Goal: Information Seeking & Learning: Check status

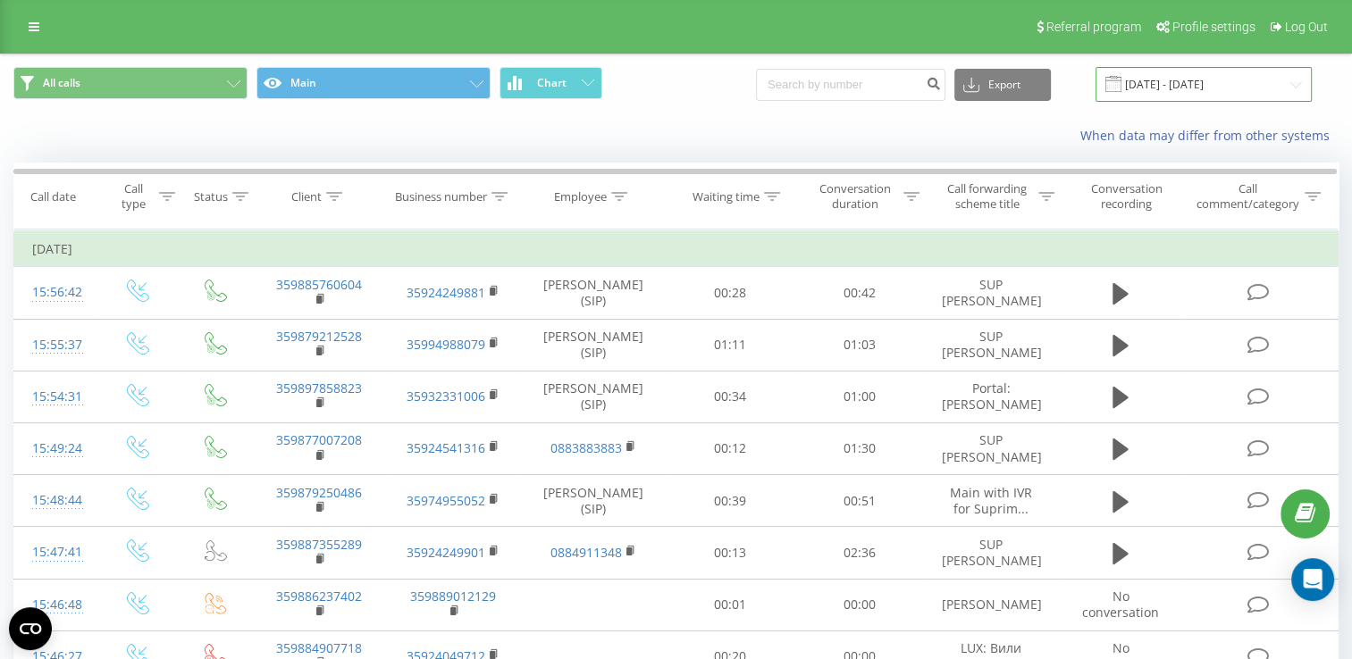
click at [1298, 80] on input "[DATE] - [DATE]" at bounding box center [1203, 84] width 216 height 35
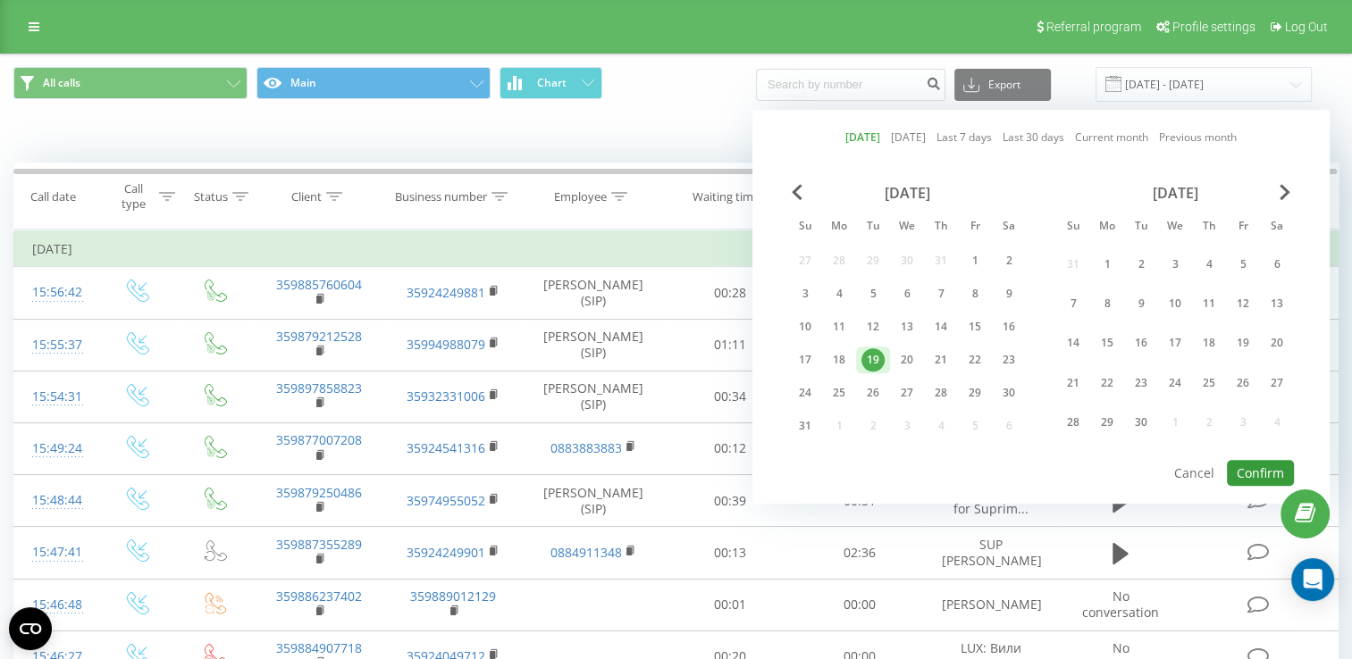
click at [1259, 462] on button "Confirm" at bounding box center [1260, 473] width 67 height 26
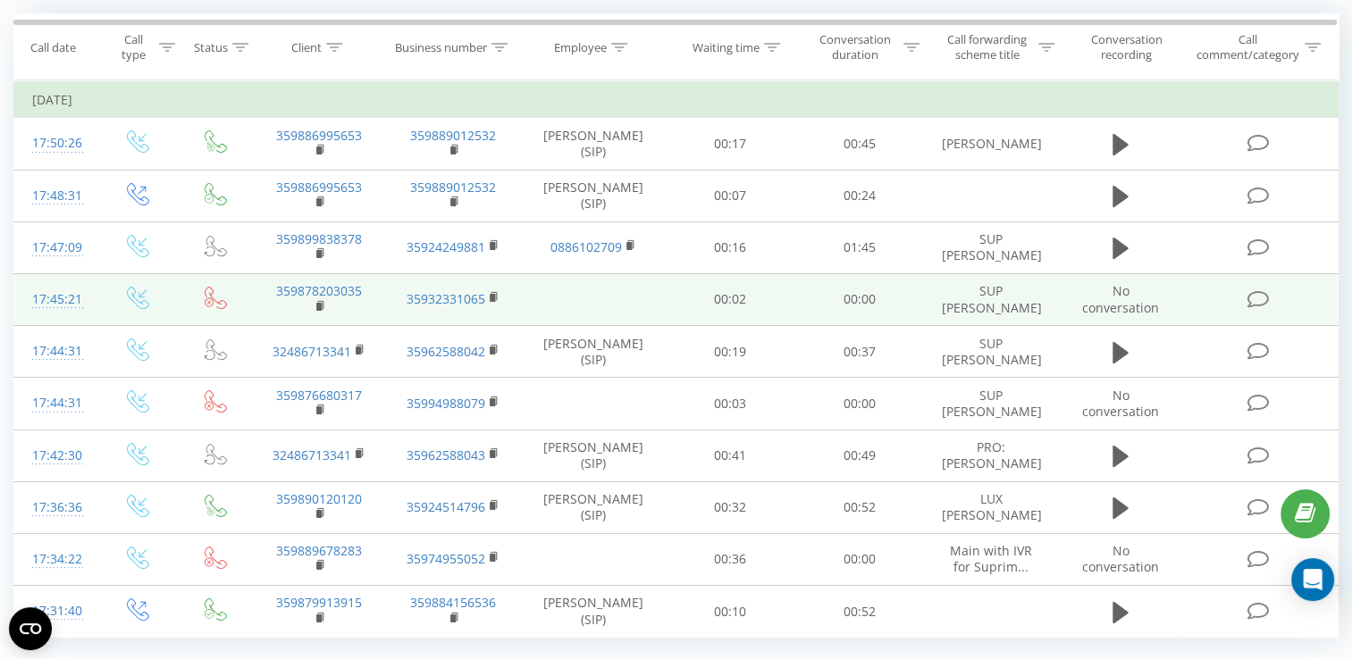
scroll to position [191, 0]
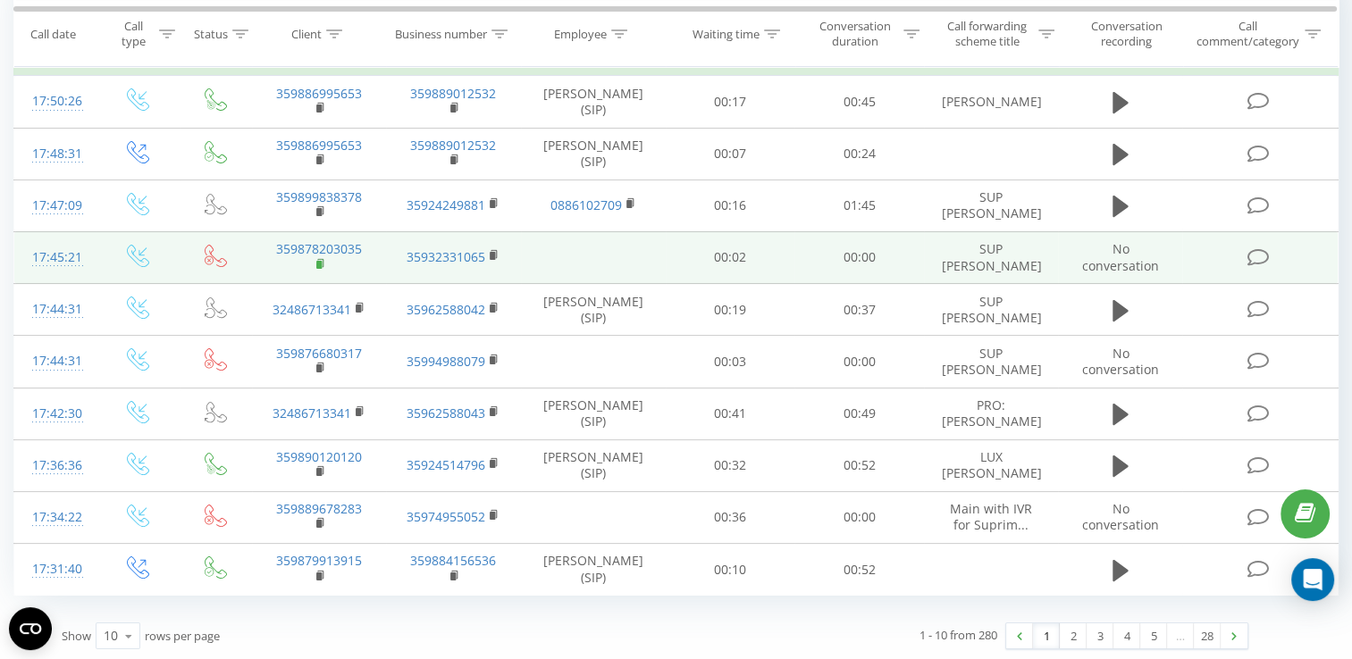
click at [318, 262] on rect at bounding box center [318, 265] width 5 height 8
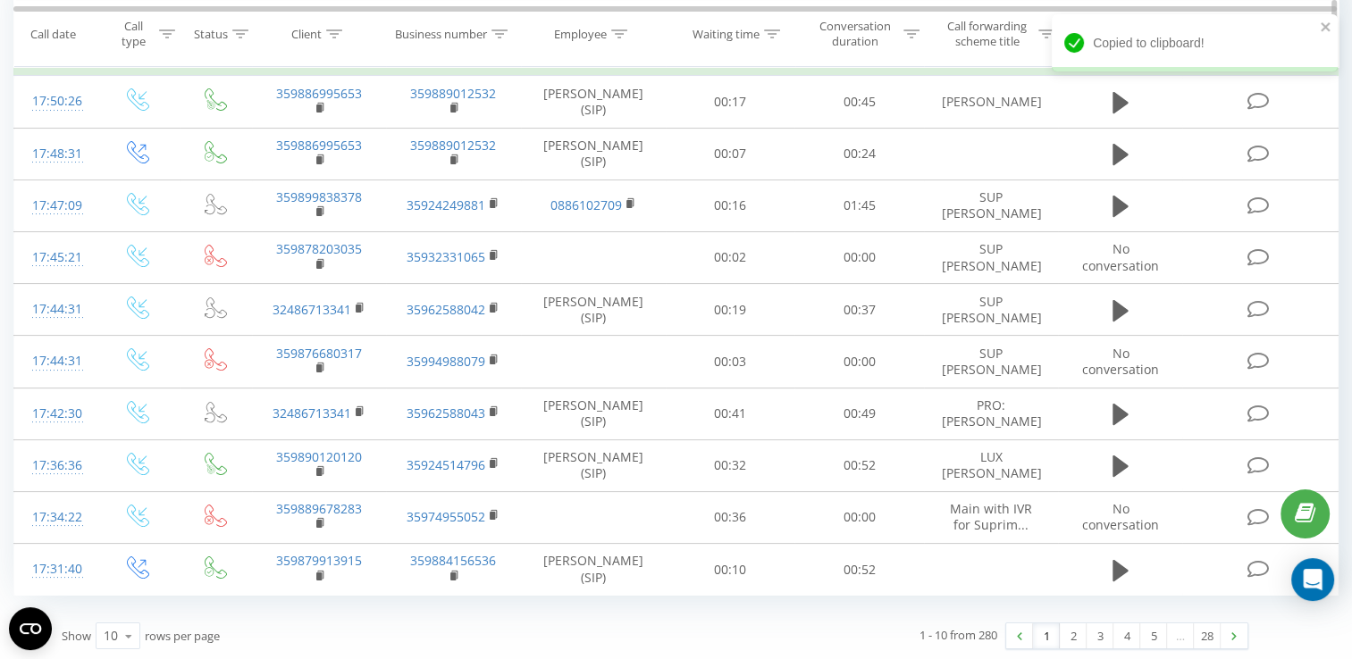
click at [336, 34] on icon at bounding box center [334, 33] width 16 height 9
paste input "359878203035"
type input "359878203035"
click at [357, 194] on span "OK" at bounding box center [356, 196] width 50 height 28
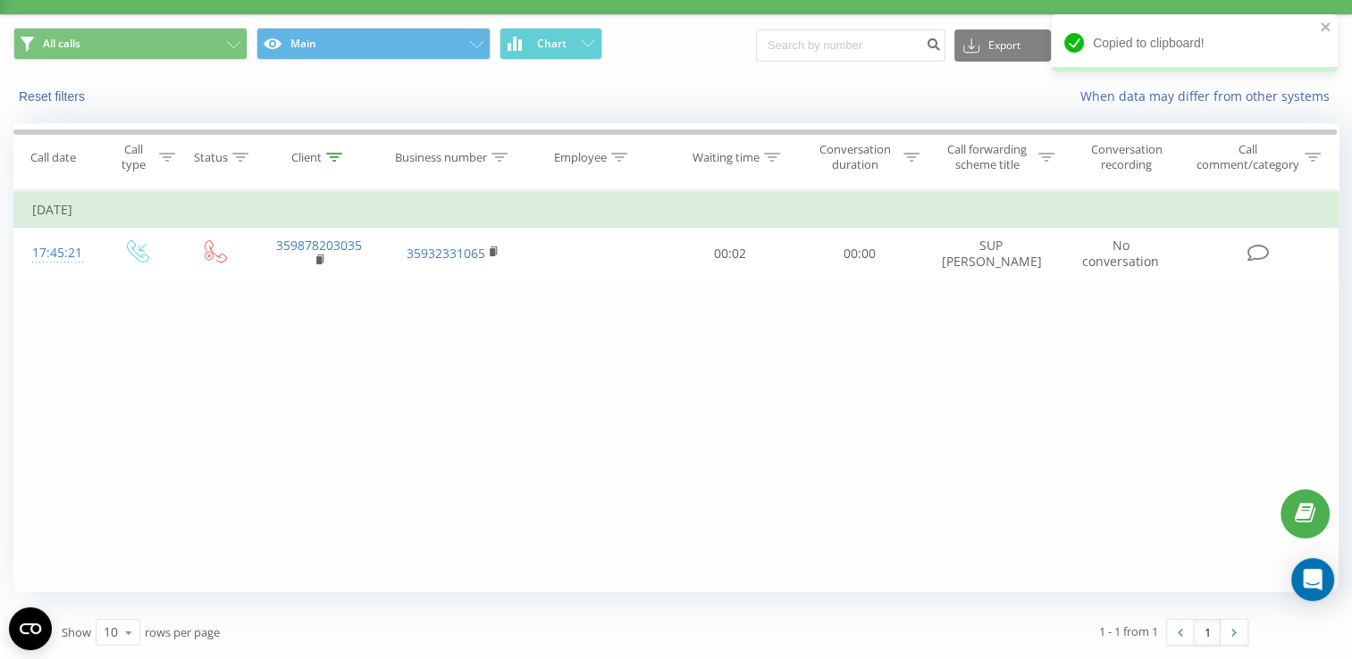
scroll to position [38, 0]
click at [339, 160] on icon at bounding box center [334, 158] width 16 height 9
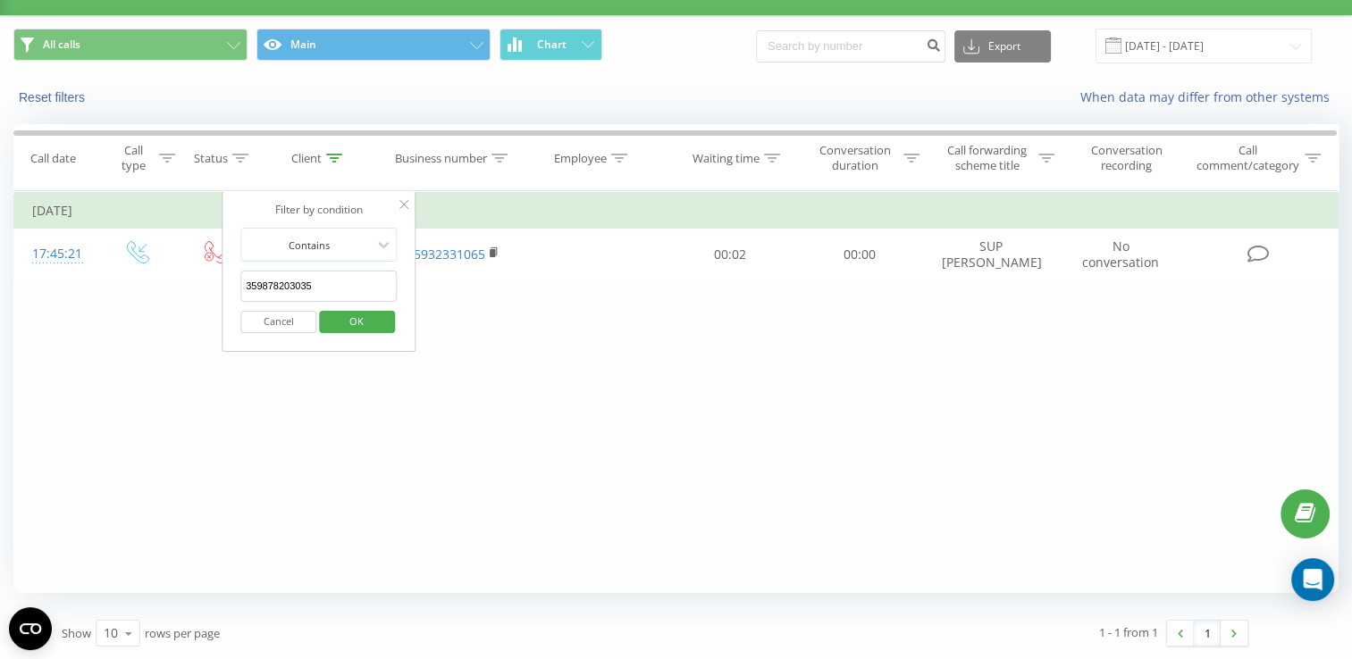
drag, startPoint x: 317, startPoint y: 291, endPoint x: 242, endPoint y: 292, distance: 75.1
click at [242, 292] on input "359878203035" at bounding box center [318, 286] width 157 height 31
click at [349, 316] on span "OK" at bounding box center [356, 321] width 50 height 28
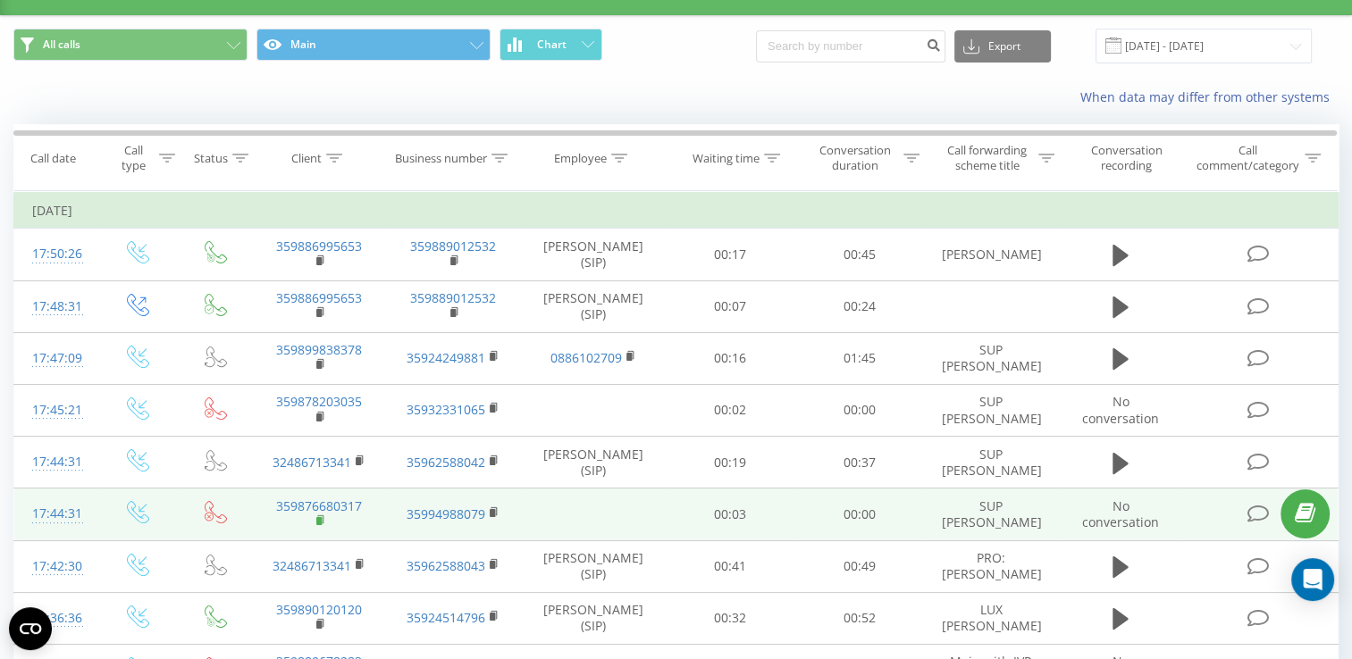
click at [319, 517] on rect at bounding box center [318, 521] width 5 height 8
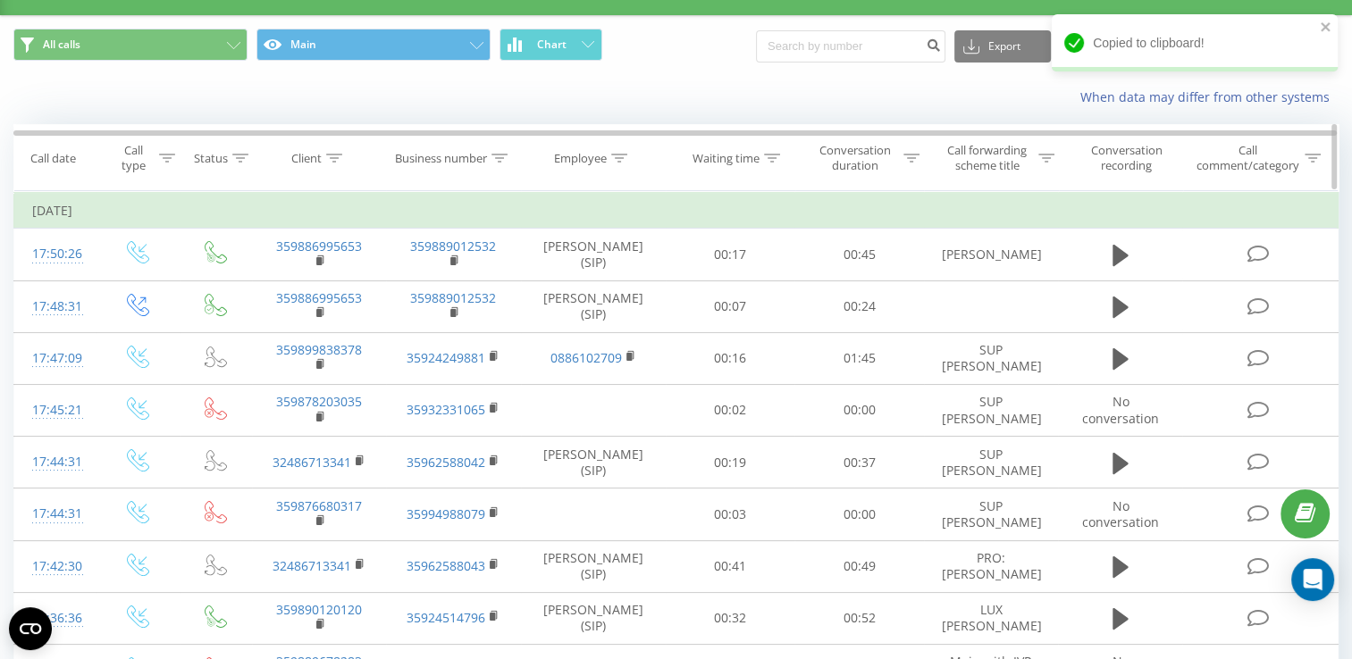
click at [337, 163] on div at bounding box center [334, 158] width 16 height 15
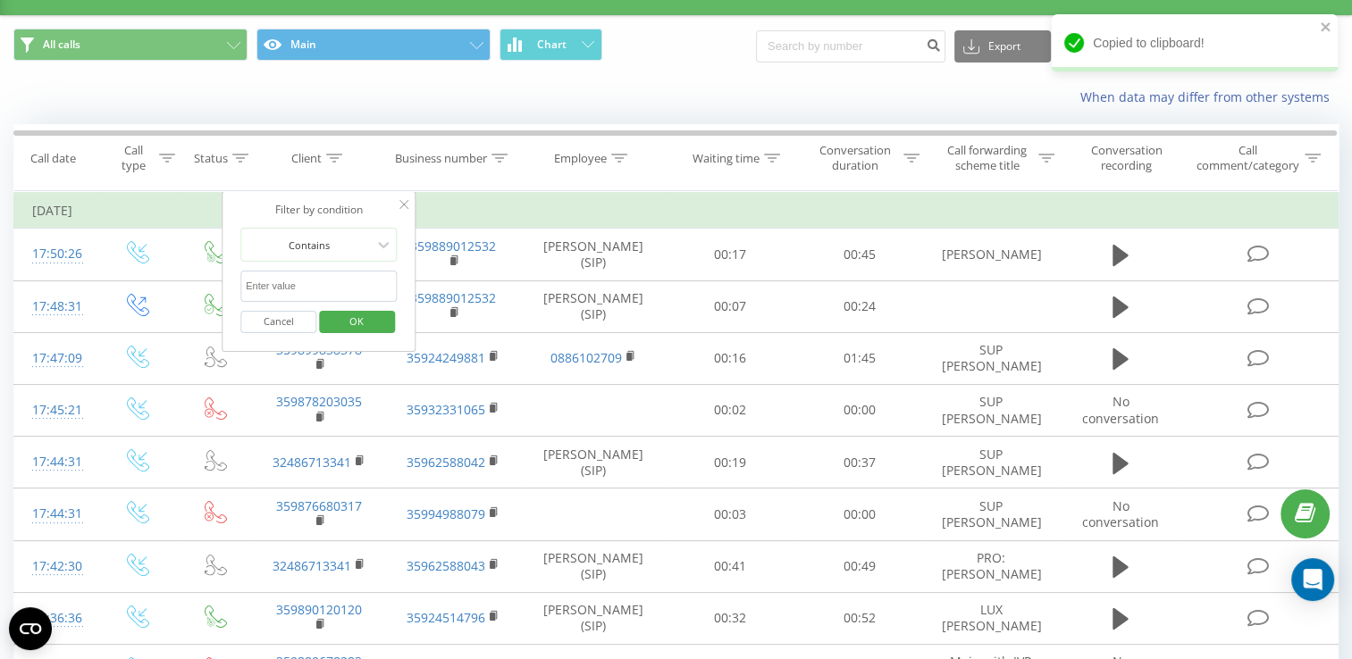
paste input "359876680317"
type input "359876680317"
click at [367, 322] on span "OK" at bounding box center [356, 321] width 50 height 28
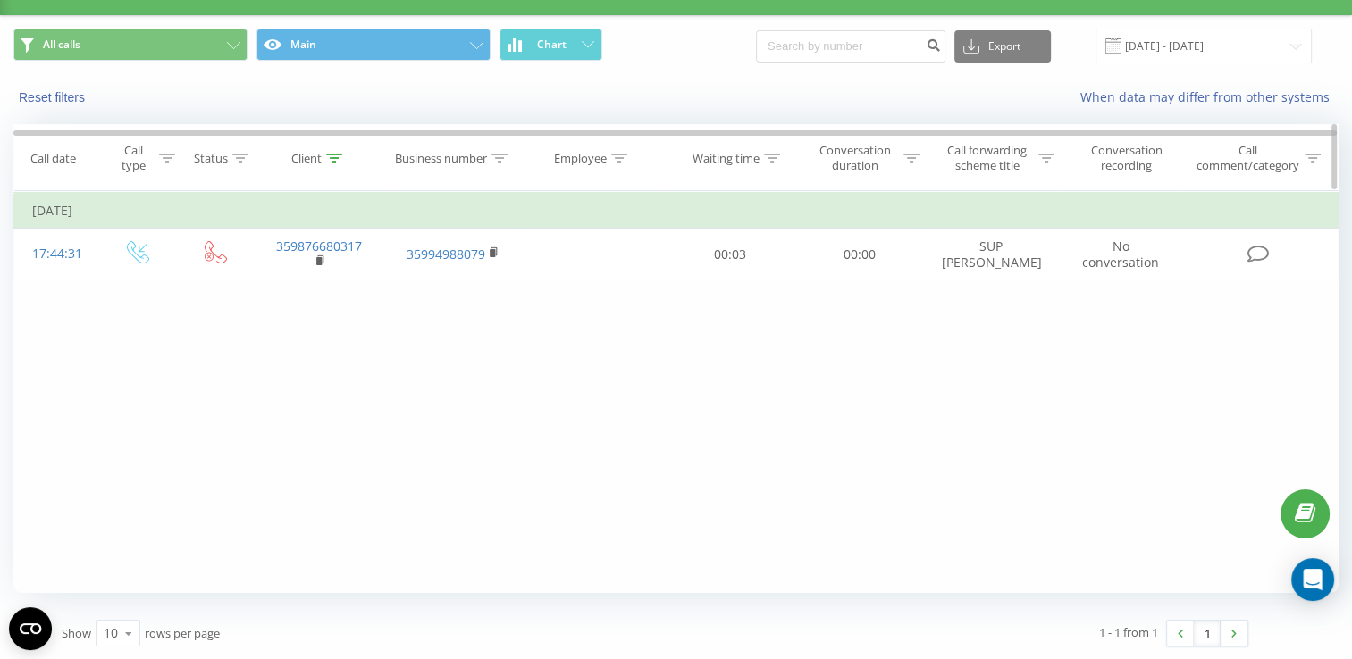
click at [341, 162] on div at bounding box center [334, 158] width 16 height 15
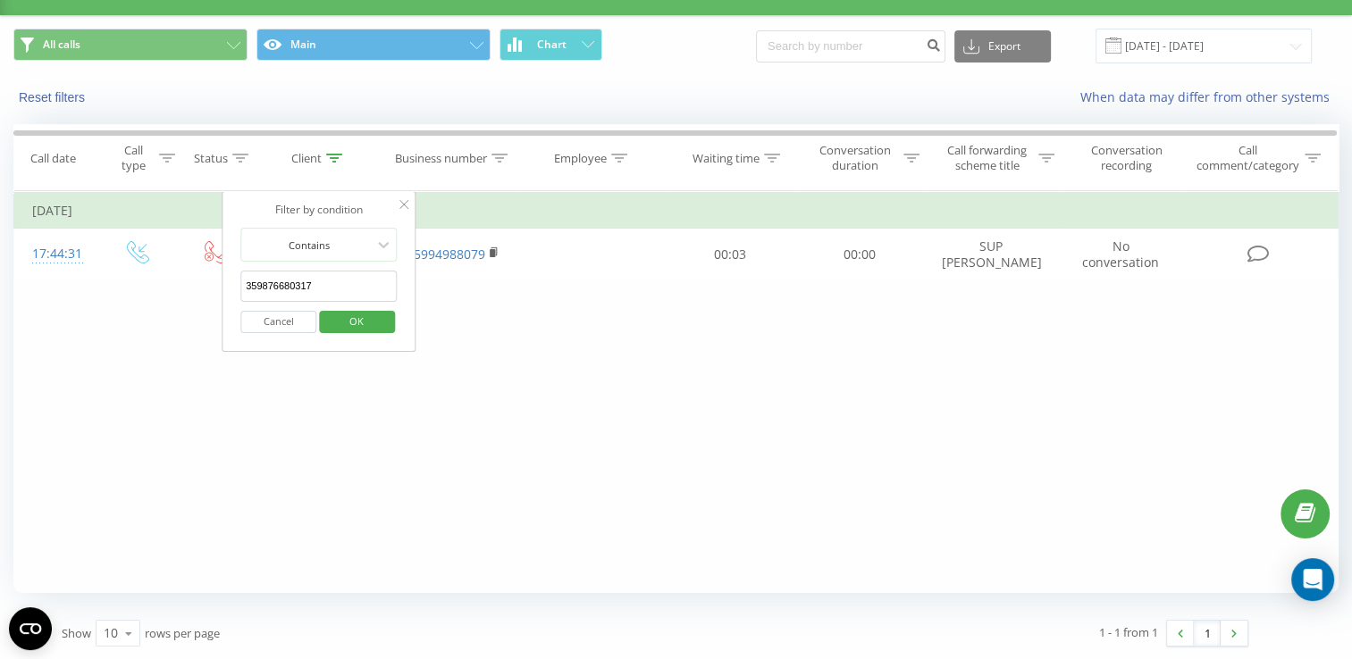
click at [338, 329] on span "OK" at bounding box center [356, 321] width 50 height 28
